Goal: Obtain resource: Download file/media

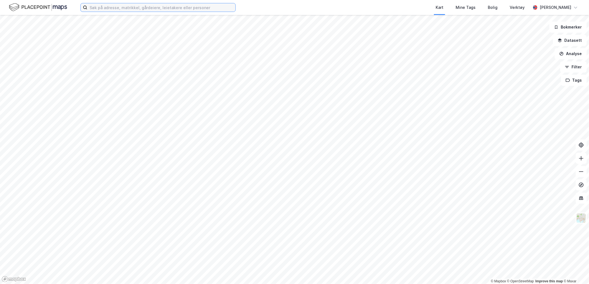
click at [118, 6] on input at bounding box center [161, 7] width 148 height 8
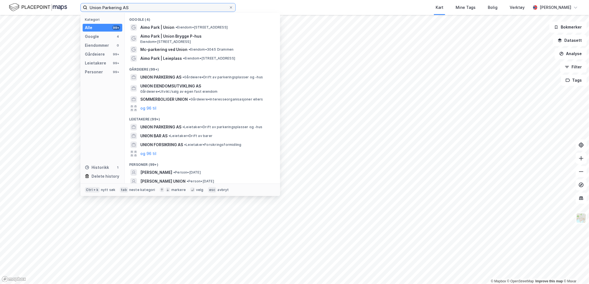
type input "Union Parkering AS"
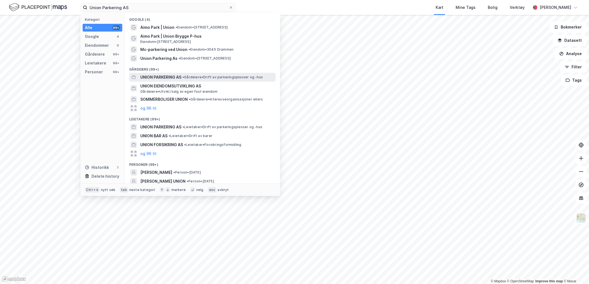
click at [173, 73] on div "UNION PARKERING AS • Gårdeiere • Drift av parkeringsplasser og -hus" at bounding box center [202, 77] width 146 height 9
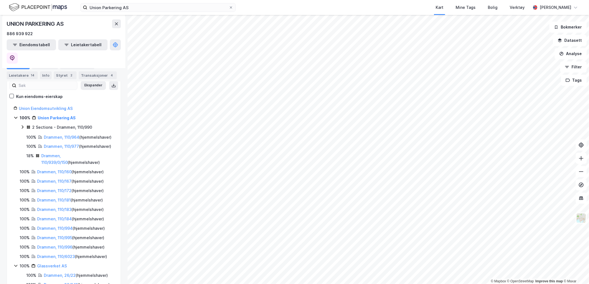
scroll to position [62, 0]
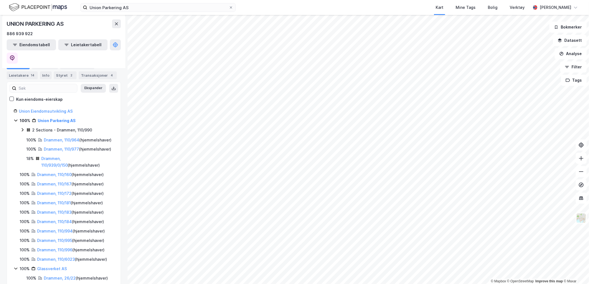
click at [26, 128] on icon at bounding box center [28, 130] width 4 height 4
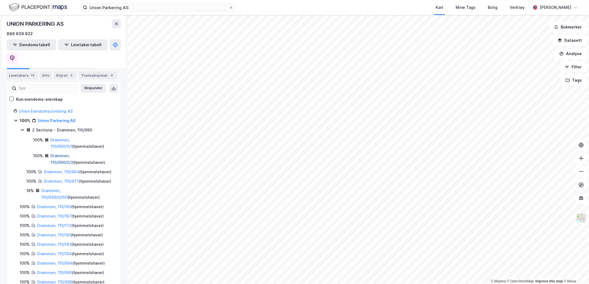
click at [73, 154] on link "Drammen, 110/990/0/3" at bounding box center [61, 159] width 22 height 11
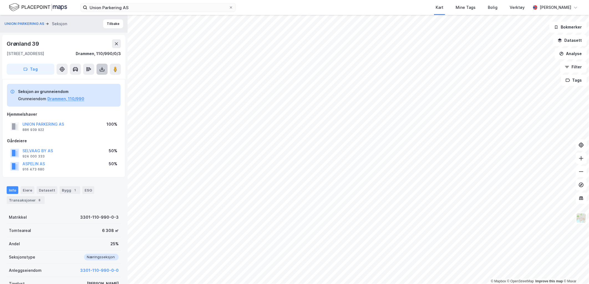
click at [101, 70] on icon at bounding box center [102, 70] width 6 height 6
click at [91, 80] on div "Last ned grunnbok" at bounding box center [74, 80] width 32 height 4
click at [81, 112] on div "Hjemmelshaver" at bounding box center [64, 114] width 114 height 7
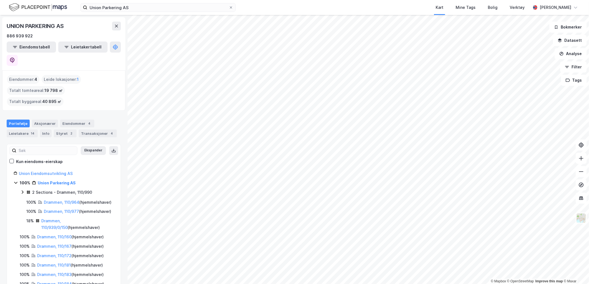
scroll to position [31, 0]
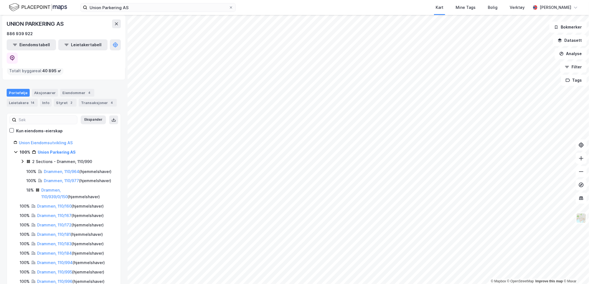
click at [23, 159] on icon at bounding box center [22, 161] width 4 height 4
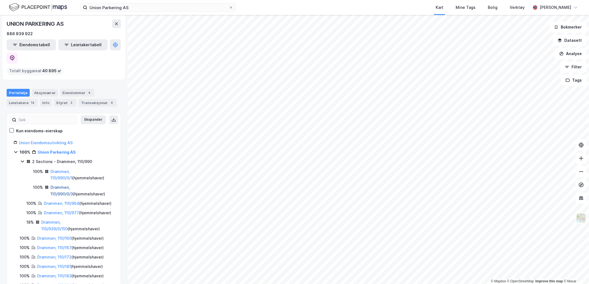
click at [73, 185] on link "Drammen, 110/990/0/3" at bounding box center [61, 190] width 22 height 11
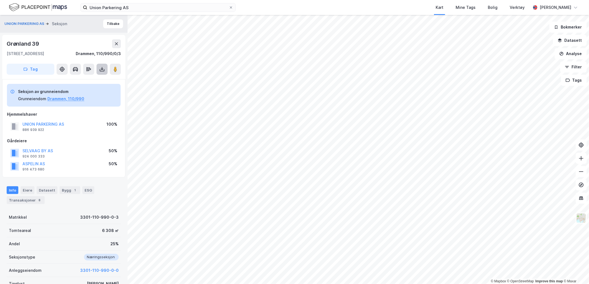
click at [101, 70] on icon at bounding box center [102, 70] width 6 height 6
click at [85, 78] on div "Last ned grunnbok" at bounding box center [74, 80] width 32 height 4
